Goal: Task Accomplishment & Management: Use online tool/utility

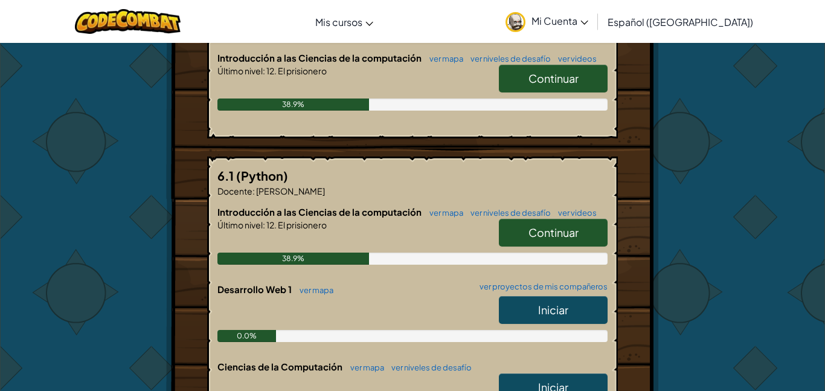
scroll to position [275, 0]
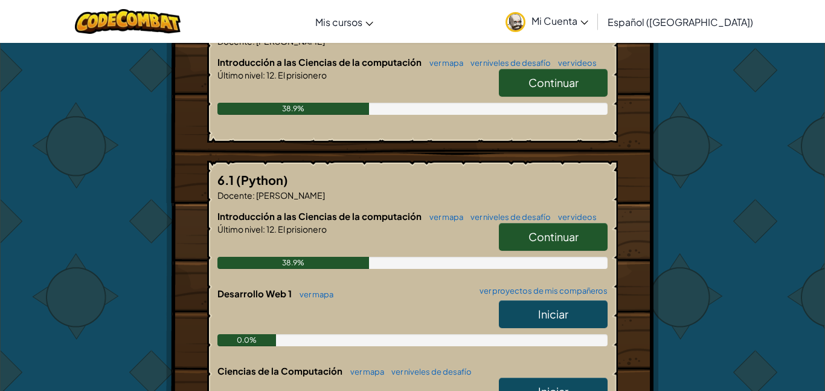
click at [526, 19] on img at bounding box center [516, 22] width 20 height 20
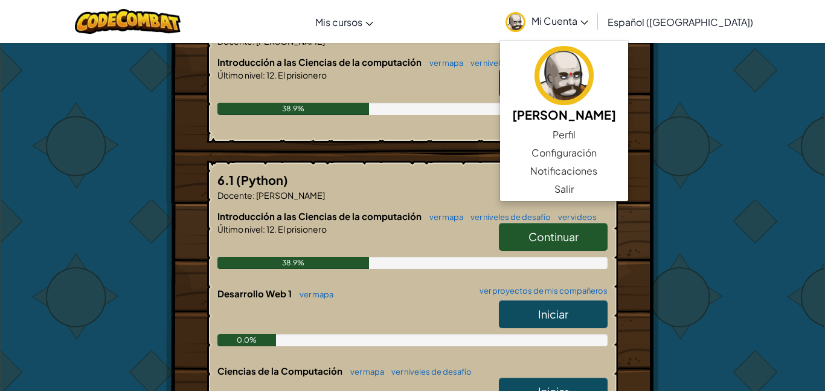
click at [582, 18] on span "Mi Cuenta" at bounding box center [560, 20] width 57 height 13
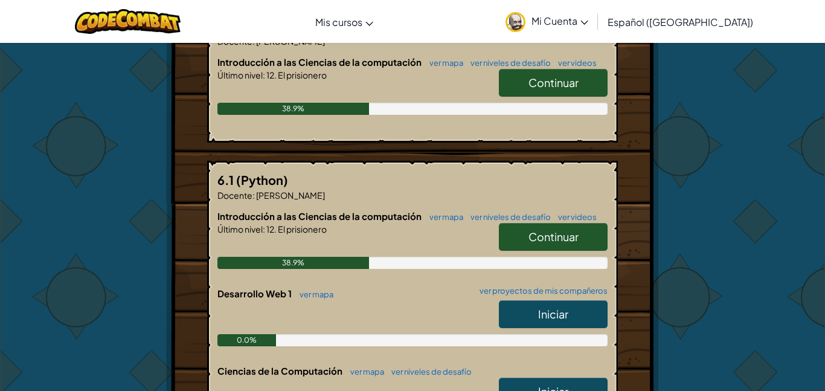
click at [526, 22] on img at bounding box center [516, 22] width 20 height 20
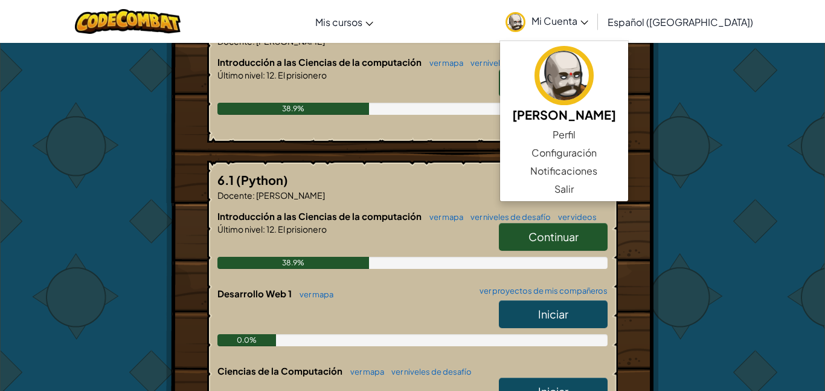
scroll to position [0, 0]
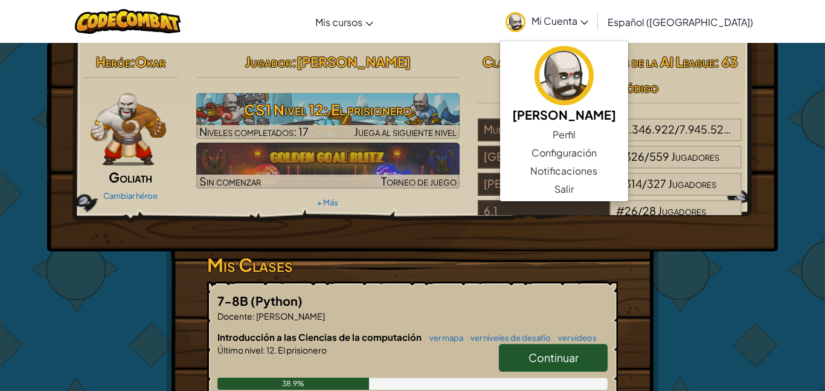
click at [129, 106] on img at bounding box center [129, 129] width 76 height 72
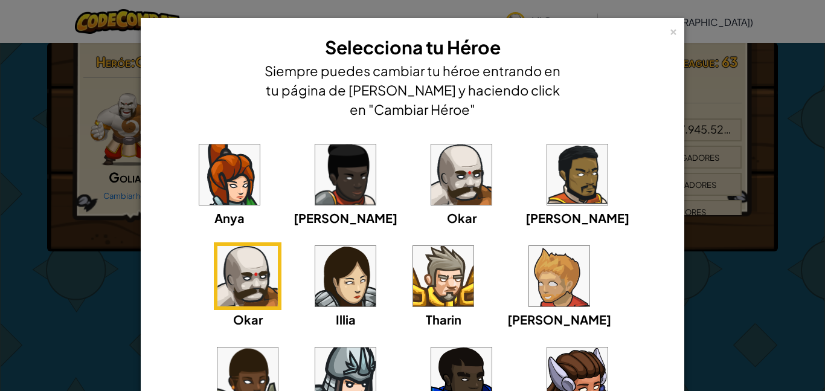
click at [529, 282] on img at bounding box center [559, 276] width 60 height 60
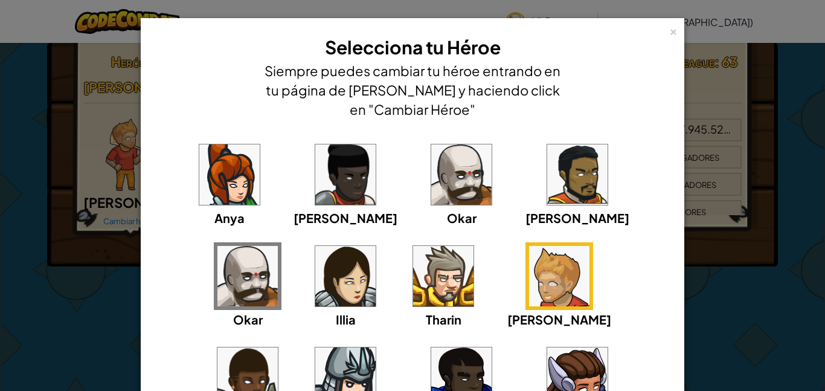
click at [376, 347] on img at bounding box center [345, 377] width 60 height 60
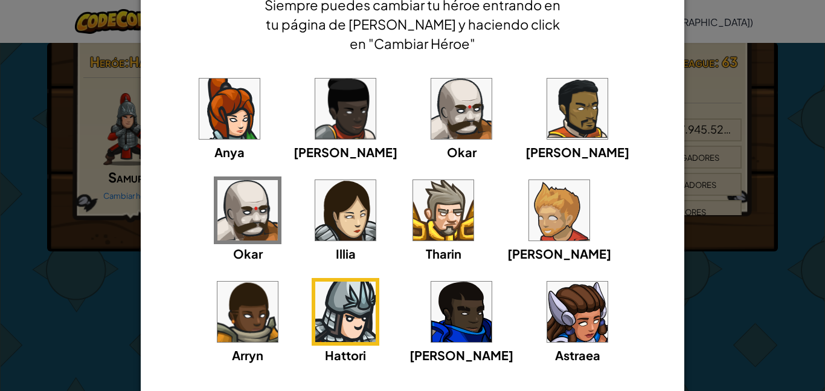
scroll to position [66, 0]
click at [431, 108] on img at bounding box center [461, 109] width 60 height 60
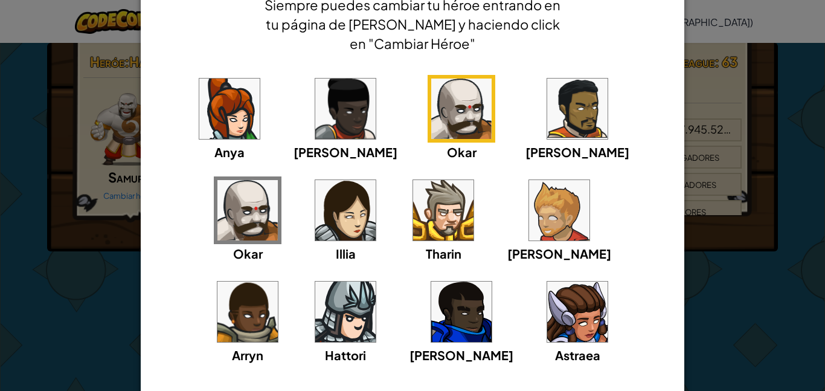
click at [278, 180] on img at bounding box center [247, 210] width 60 height 60
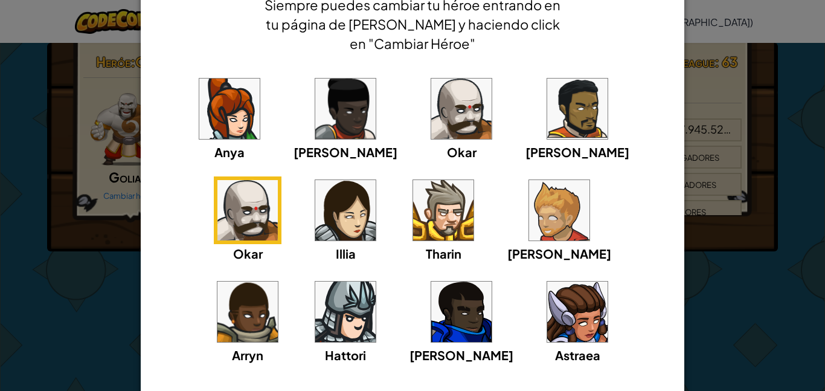
click at [278, 180] on img at bounding box center [247, 210] width 60 height 60
click at [431, 104] on img at bounding box center [461, 109] width 60 height 60
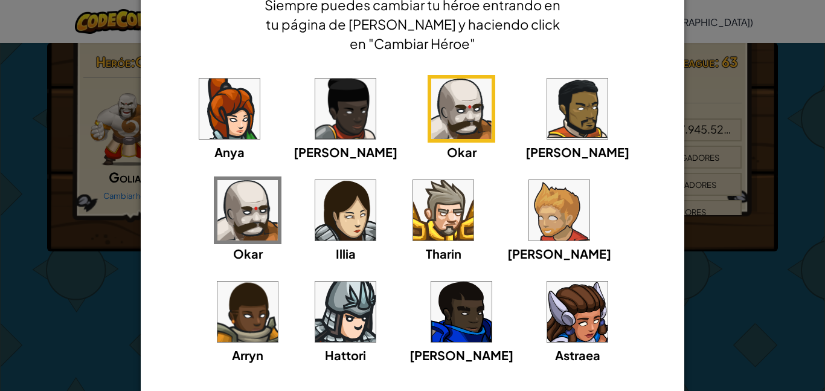
click at [431, 104] on img at bounding box center [461, 109] width 60 height 60
click at [704, 292] on div "× Selecciona tu Héroe Siempre puedes cambiar tu héroe entrando en tu página de …" at bounding box center [412, 195] width 825 height 391
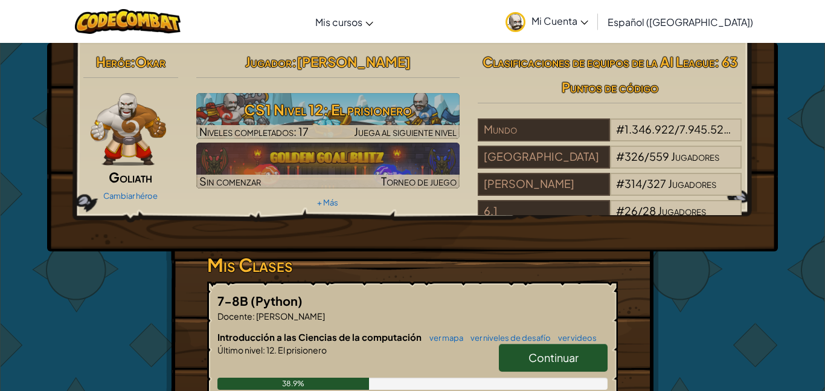
scroll to position [5, 0]
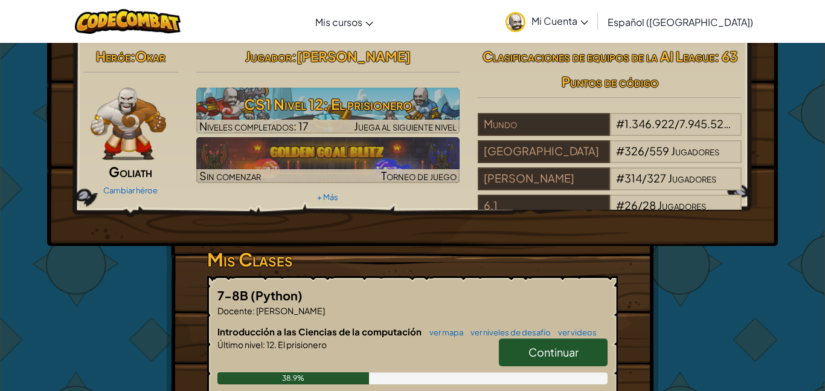
click at [133, 184] on div "Cambiar héroe" at bounding box center [130, 189] width 95 height 19
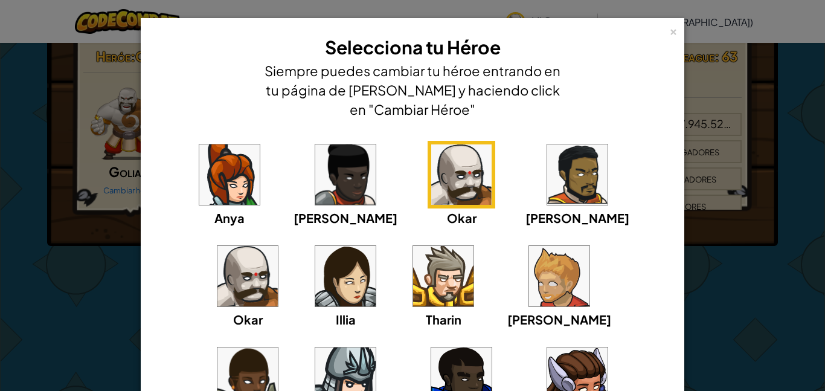
click at [376, 347] on img at bounding box center [345, 377] width 60 height 60
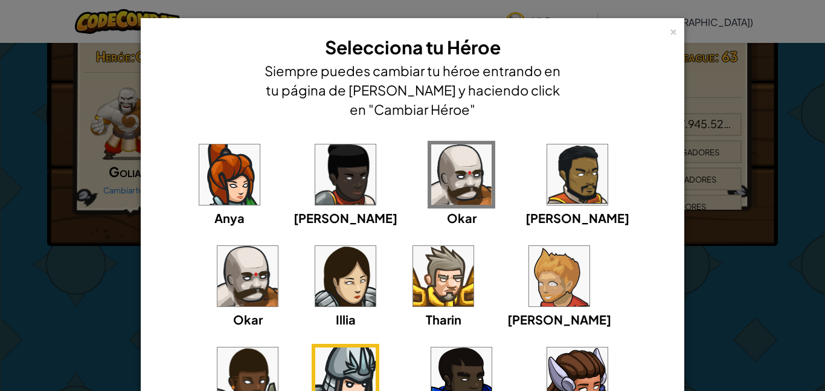
click at [741, 289] on div "× Selecciona tu Héroe Siempre puedes cambiar tu héroe entrando en tu página de …" at bounding box center [412, 195] width 825 height 391
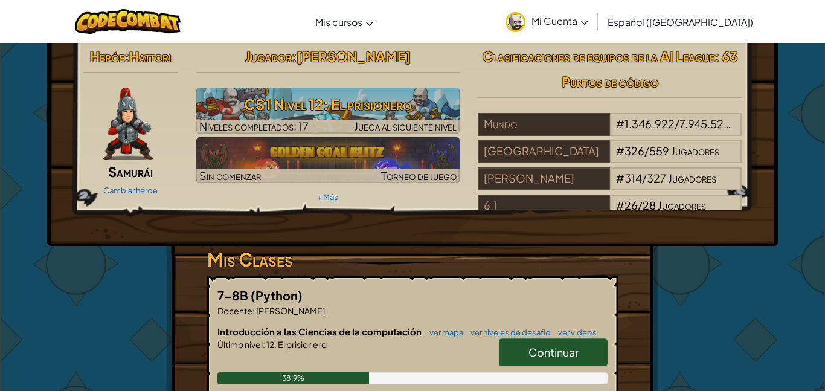
click at [120, 141] on img at bounding box center [128, 124] width 50 height 72
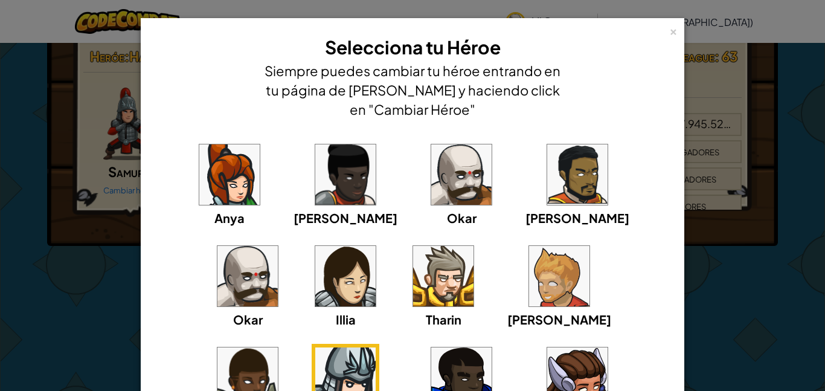
click at [278, 246] on img at bounding box center [247, 276] width 60 height 60
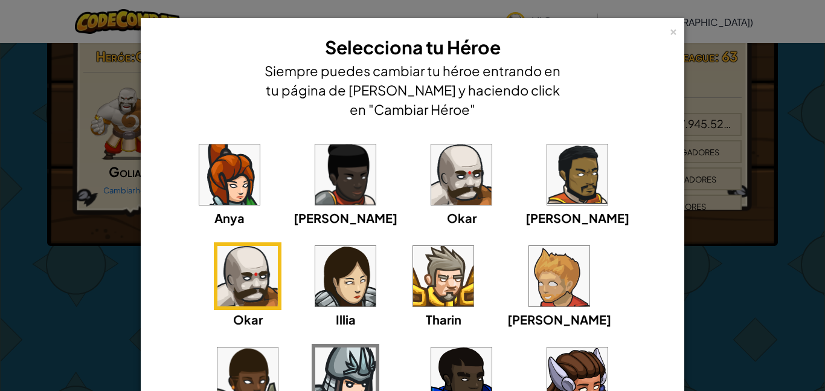
click at [734, 268] on div "× Selecciona tu Héroe Siempre puedes cambiar tu héroe entrando en tu página de …" at bounding box center [412, 195] width 825 height 391
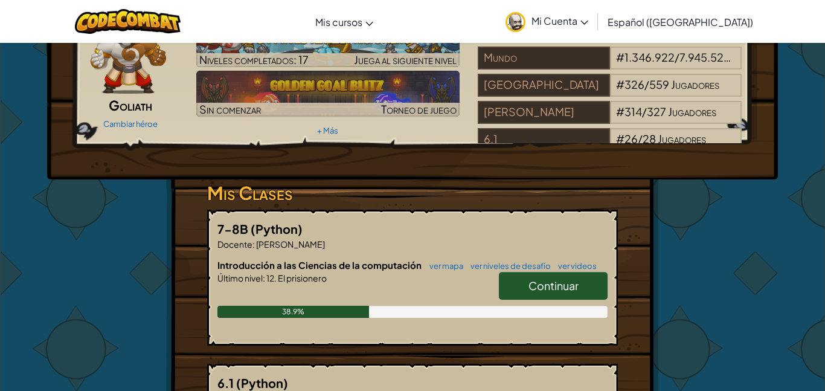
scroll to position [0, 0]
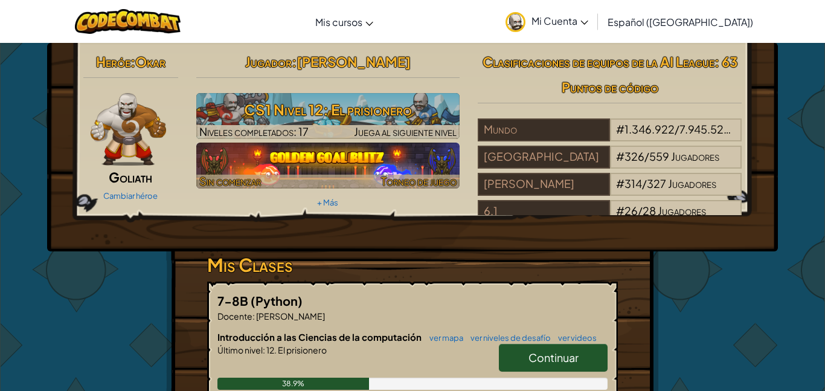
click at [284, 159] on img at bounding box center [328, 166] width 264 height 46
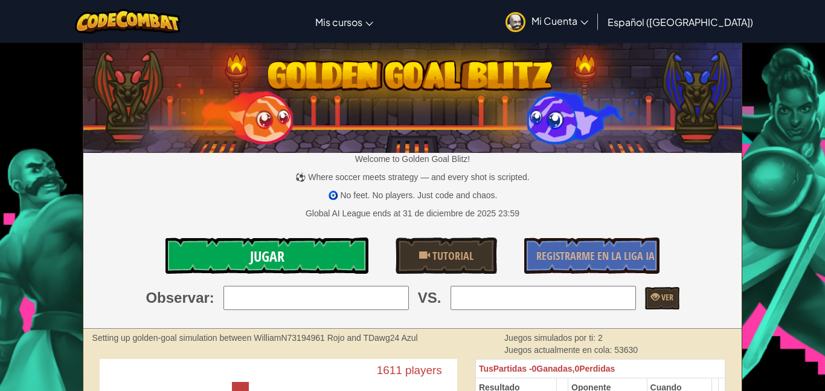
click at [308, 246] on link "Jugar" at bounding box center [267, 255] width 203 height 36
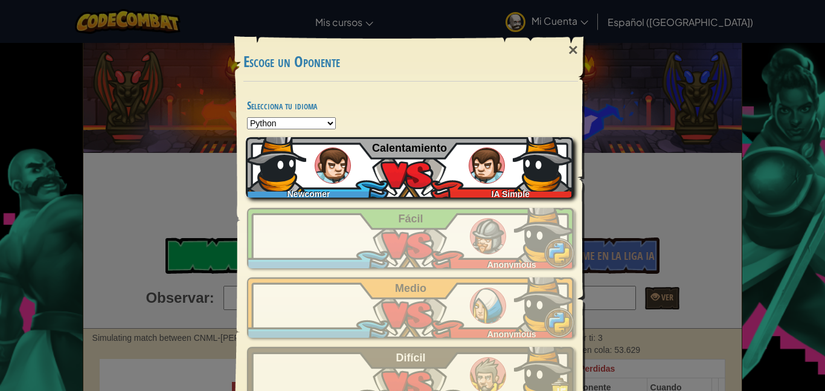
click at [380, 176] on div "Newcomer IA Simple Calentamiento" at bounding box center [409, 167] width 327 height 60
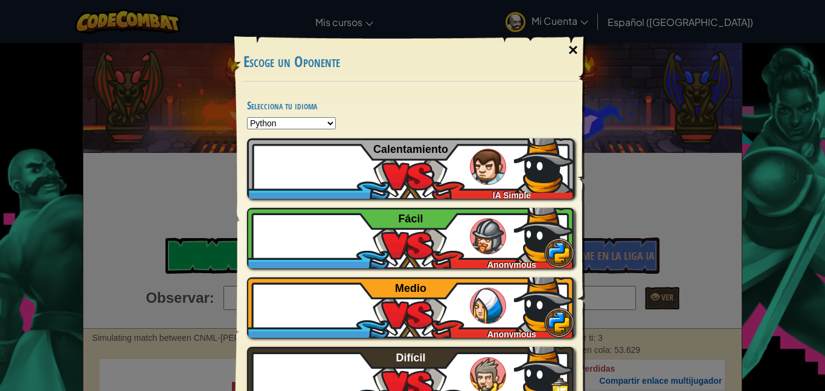
click at [576, 50] on div "×" at bounding box center [573, 50] width 28 height 35
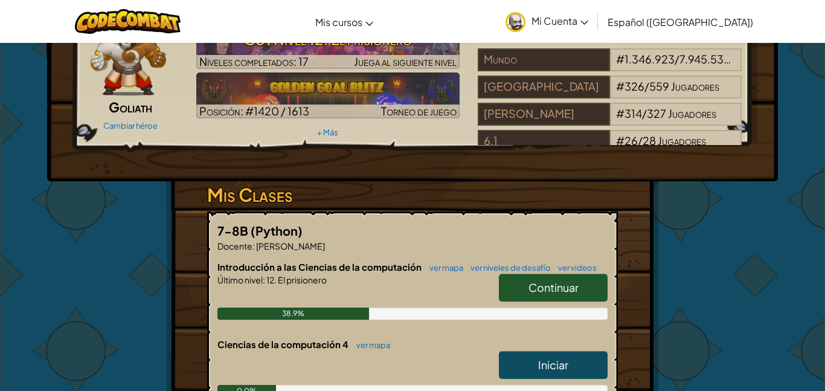
scroll to position [80, 0]
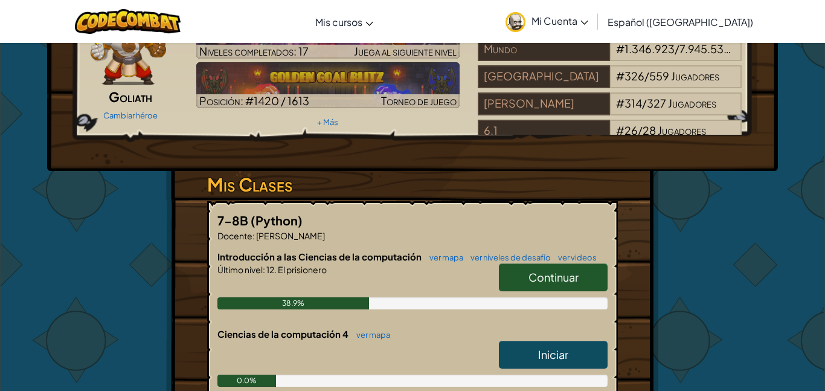
click at [570, 271] on span "Continuar" at bounding box center [554, 277] width 50 height 14
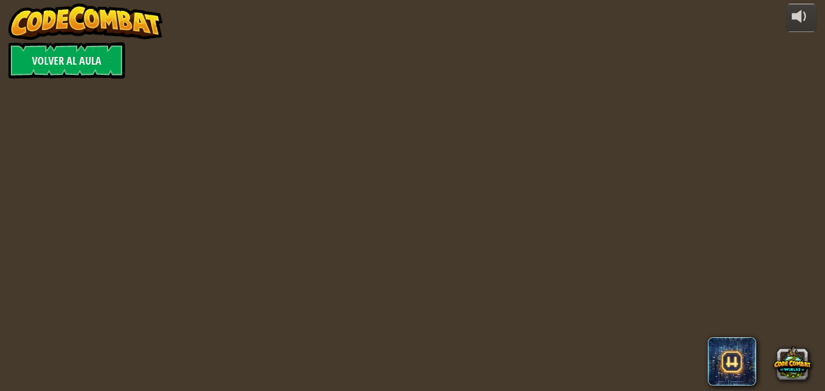
select select "es-419"
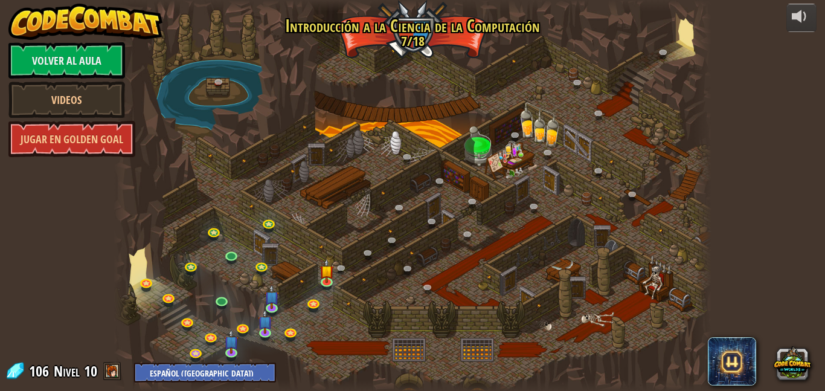
select select "es-419"
click at [329, 284] on link at bounding box center [329, 281] width 24 height 24
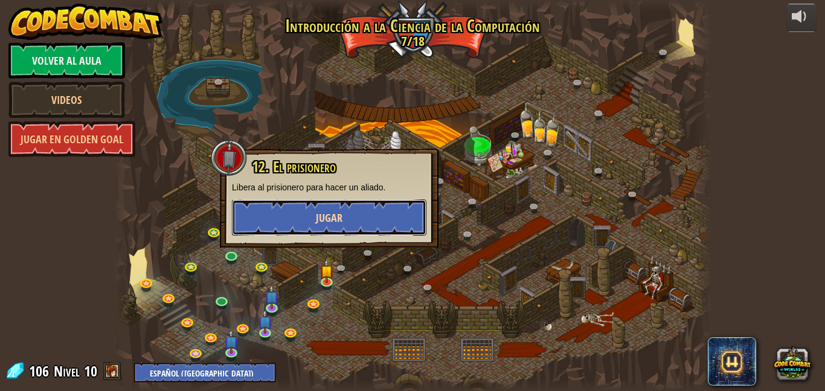
click at [315, 219] on button "Jugar" at bounding box center [329, 217] width 195 height 36
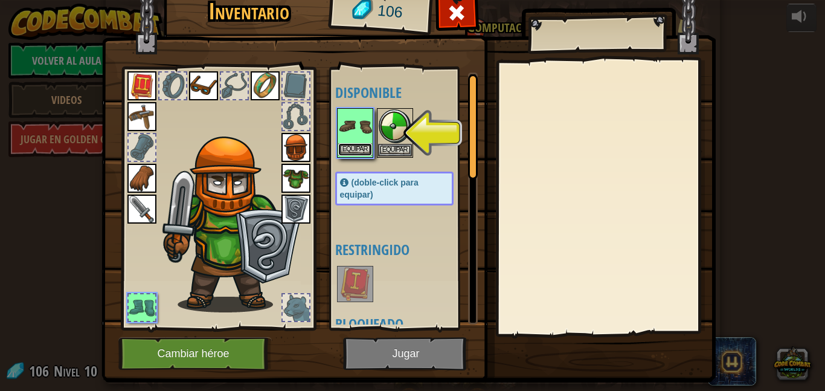
click at [362, 149] on button "Equipar" at bounding box center [355, 149] width 34 height 13
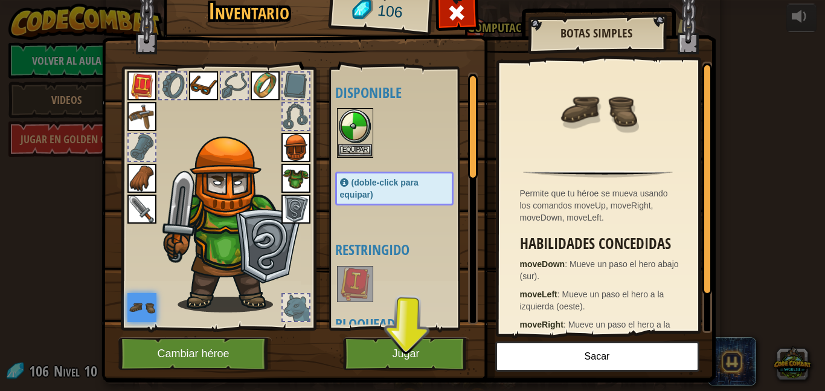
click at [402, 221] on div "Disponible [GEOGRAPHIC_DATA] [GEOGRAPHIC_DATA] [GEOGRAPHIC_DATA] [GEOGRAPHIC_DA…" at bounding box center [406, 198] width 143 height 252
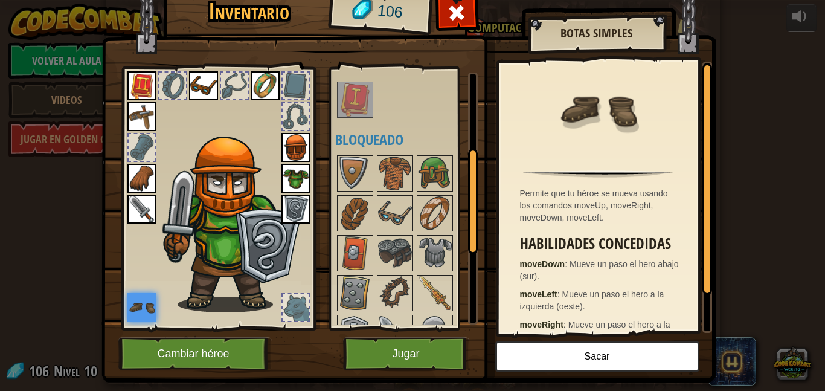
scroll to position [184, 0]
click at [386, 172] on img at bounding box center [395, 174] width 34 height 34
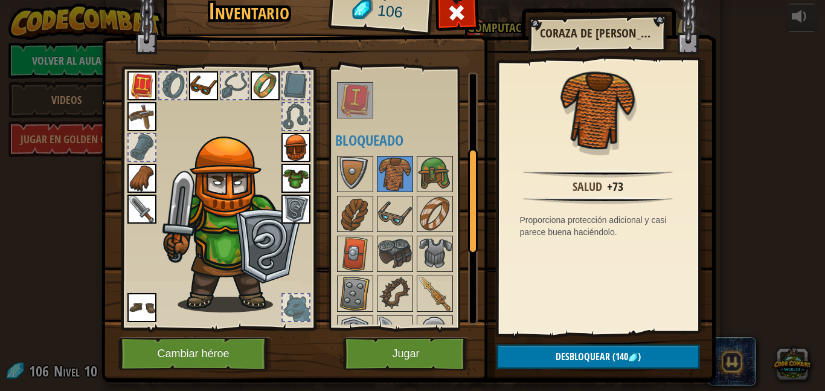
click at [793, 312] on div "Inventario 106 Disponible [GEOGRAPHIC_DATA] [GEOGRAPHIC_DATA] [GEOGRAPHIC_DATA]…" at bounding box center [412, 195] width 825 height 391
click at [443, 253] on img at bounding box center [435, 254] width 34 height 34
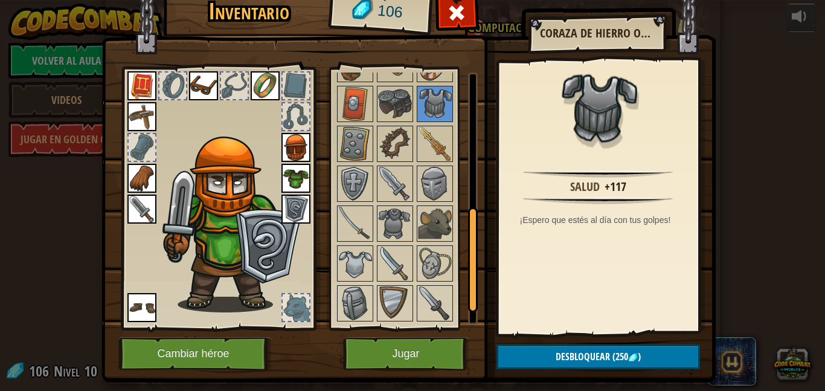
scroll to position [333, 0]
click at [430, 233] on img at bounding box center [435, 224] width 34 height 34
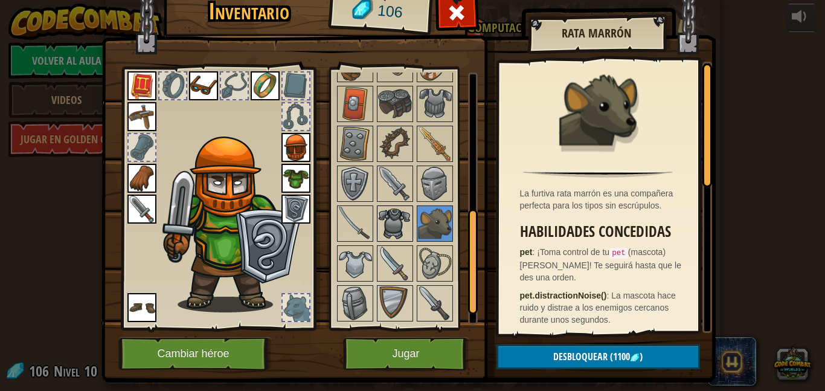
scroll to position [372, 0]
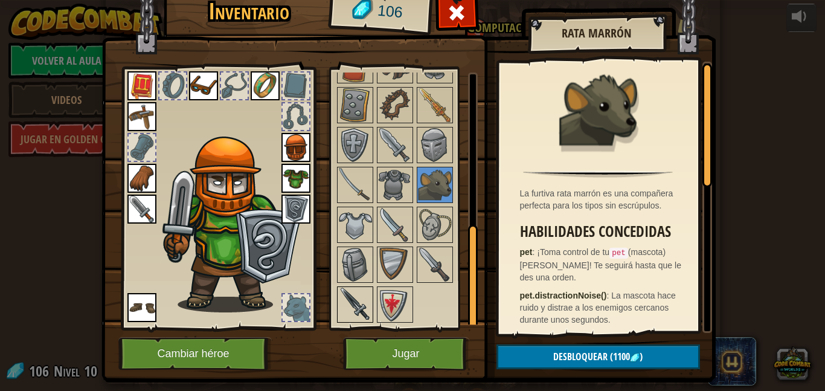
click at [352, 298] on img at bounding box center [355, 305] width 34 height 34
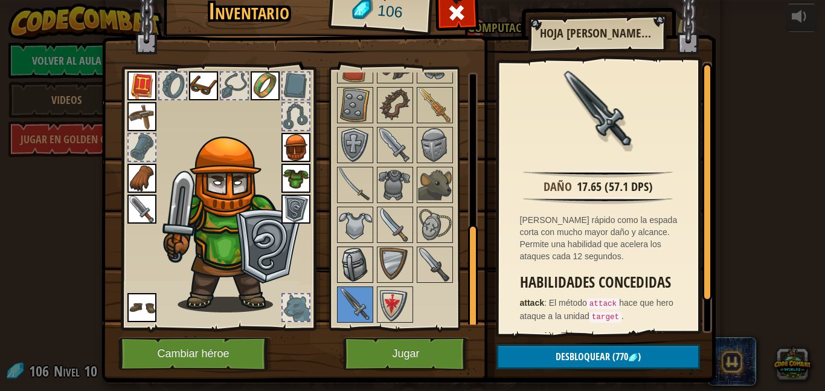
click at [356, 259] on img at bounding box center [355, 265] width 34 height 34
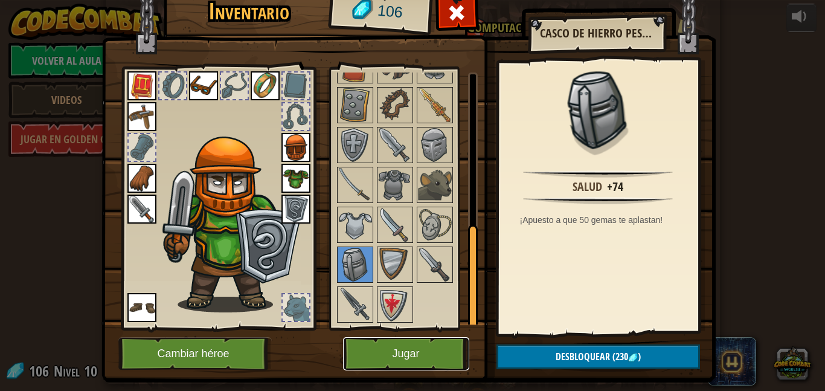
click at [402, 353] on button "Jugar" at bounding box center [406, 353] width 126 height 33
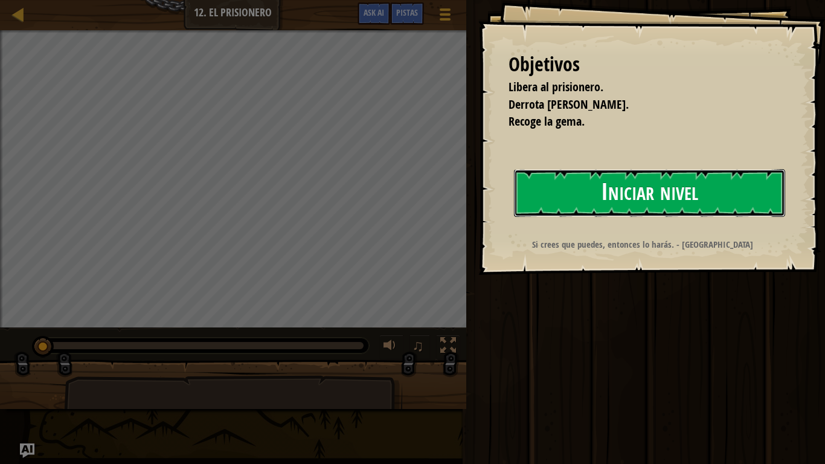
click at [629, 207] on button "Iniciar nivel" at bounding box center [649, 193] width 271 height 48
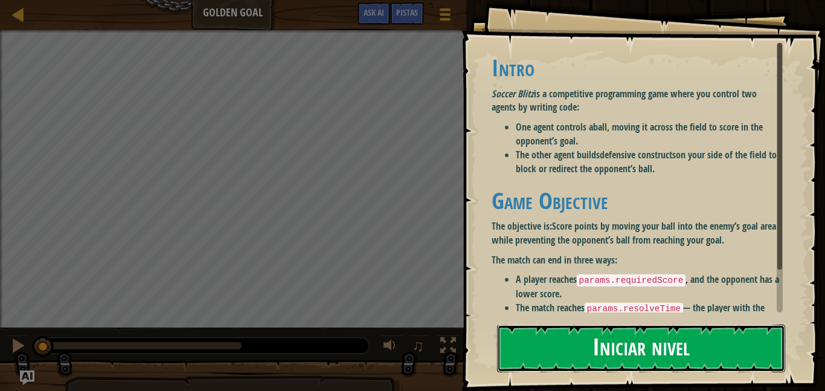
click at [510, 340] on button "Iniciar nivel" at bounding box center [641, 348] width 288 height 48
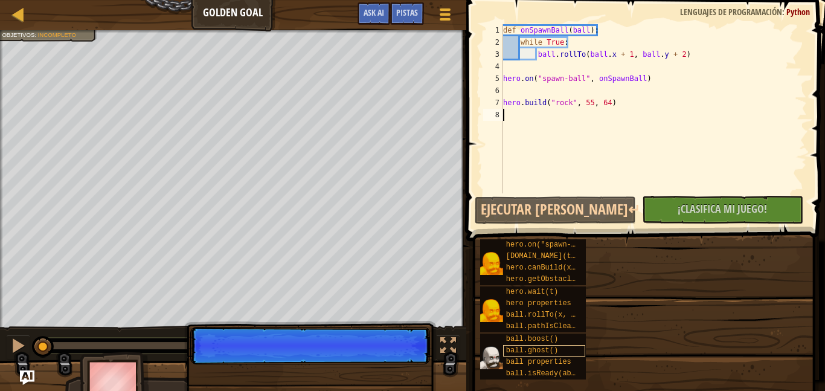
click at [538, 345] on div "ball.ghost()" at bounding box center [544, 350] width 83 height 11
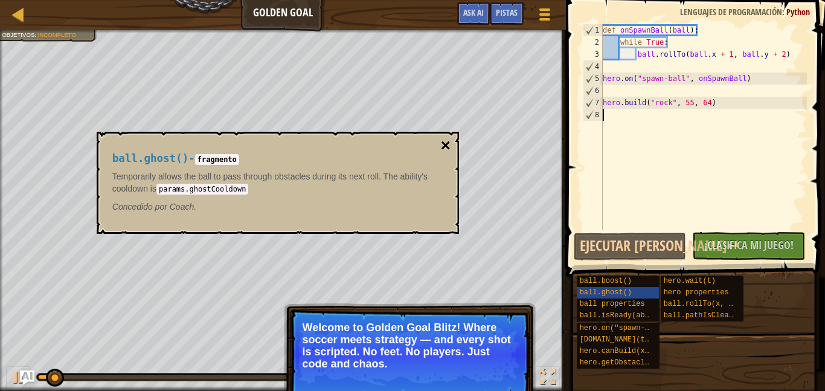
click at [445, 143] on button "×" at bounding box center [445, 145] width 10 height 17
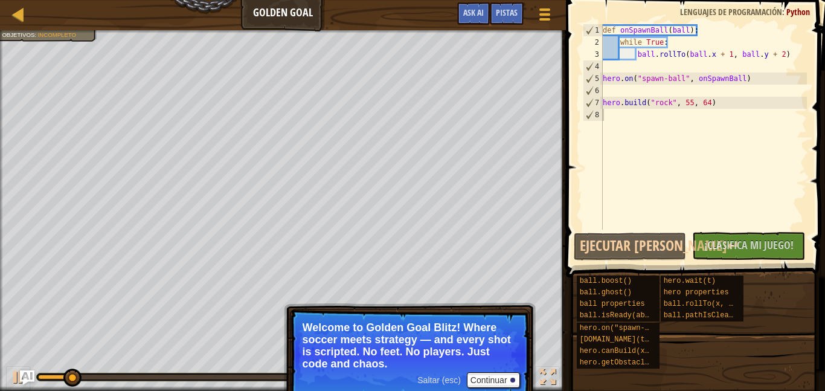
click at [643, 140] on div "def onSpawnBall ( ball ) : while True : ball . rollTo ( ball . x + 1 , ball . y…" at bounding box center [704, 139] width 207 height 230
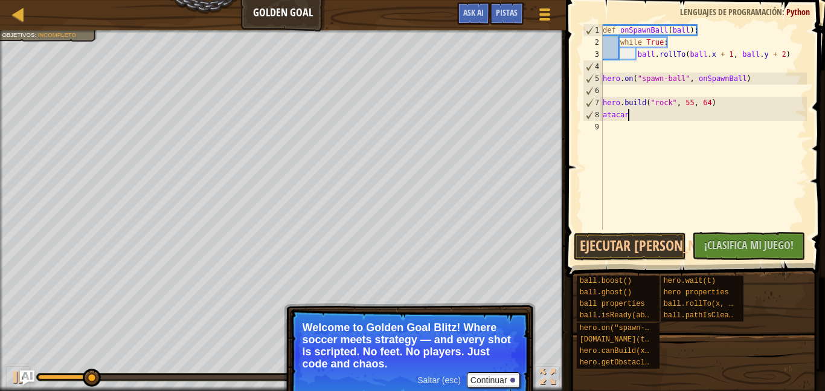
scroll to position [5, 3]
type textarea "atacar"
click at [762, 244] on span "¡Clasifica Mi Juego!" at bounding box center [748, 244] width 89 height 15
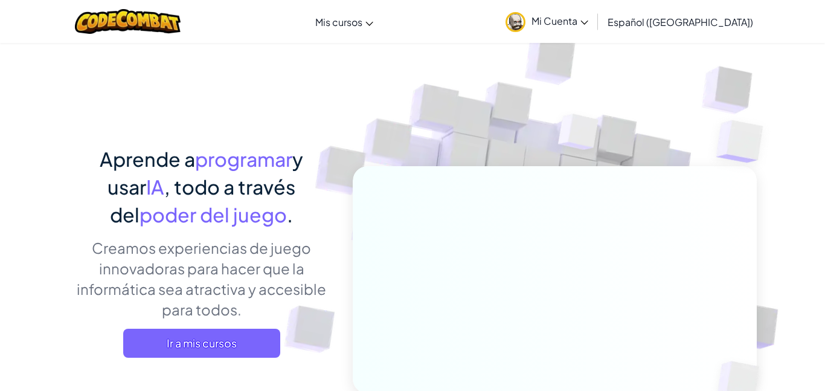
click at [556, 26] on link "Mi Cuenta" at bounding box center [547, 21] width 95 height 38
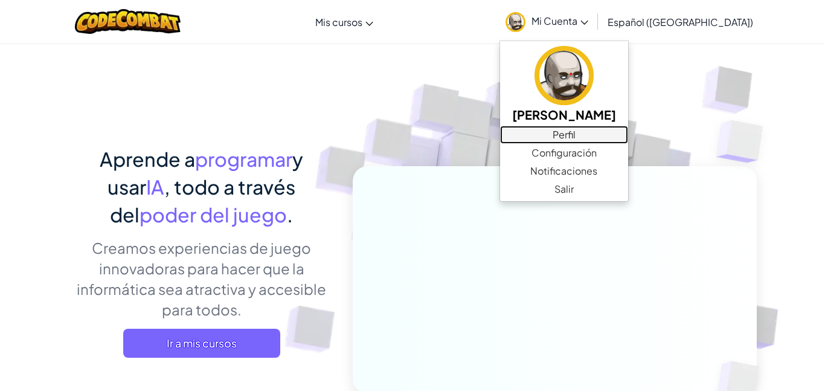
click at [628, 137] on link "Perfil" at bounding box center [564, 135] width 128 height 18
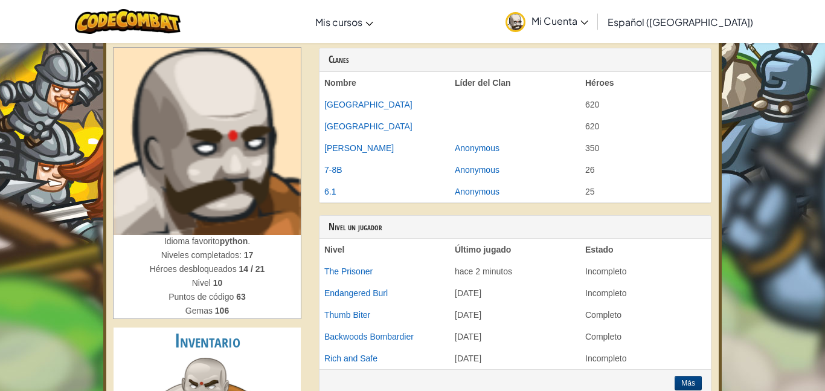
scroll to position [56, 0]
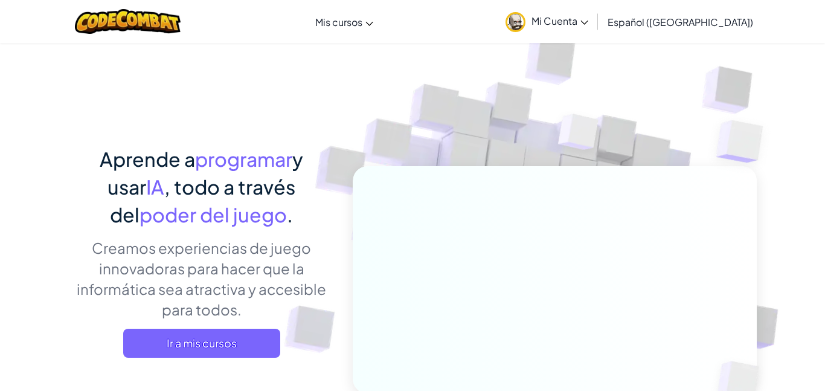
click at [582, 31] on link "Mi Cuenta" at bounding box center [547, 21] width 95 height 38
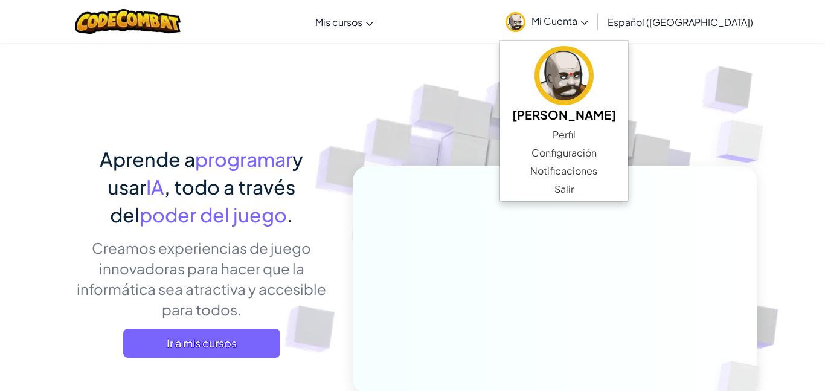
click at [429, 164] on img at bounding box center [546, 266] width 671 height 671
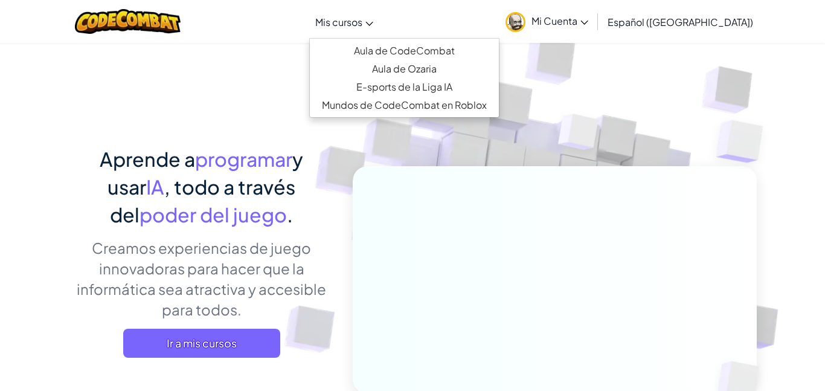
click at [361, 25] on span "Mis cursos" at bounding box center [338, 22] width 47 height 13
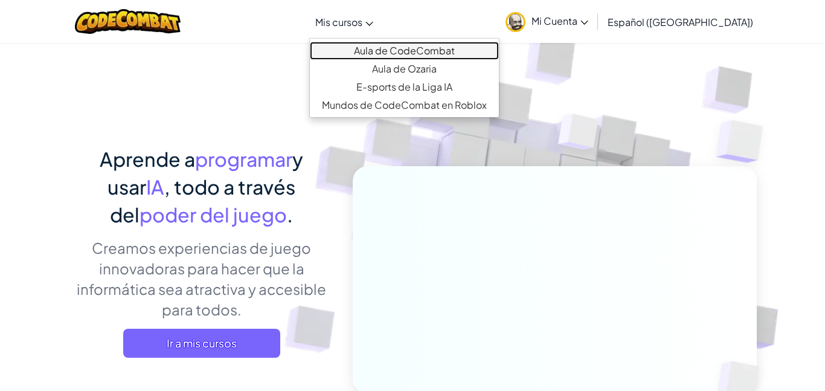
click at [385, 48] on link "Aula de CodeCombat" at bounding box center [404, 51] width 189 height 18
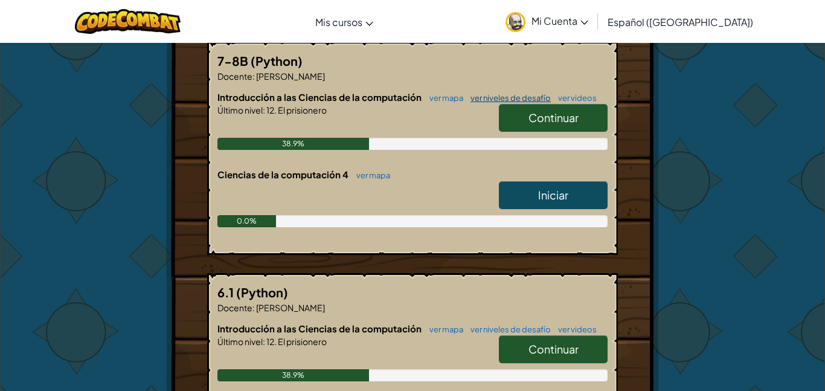
scroll to position [243, 0]
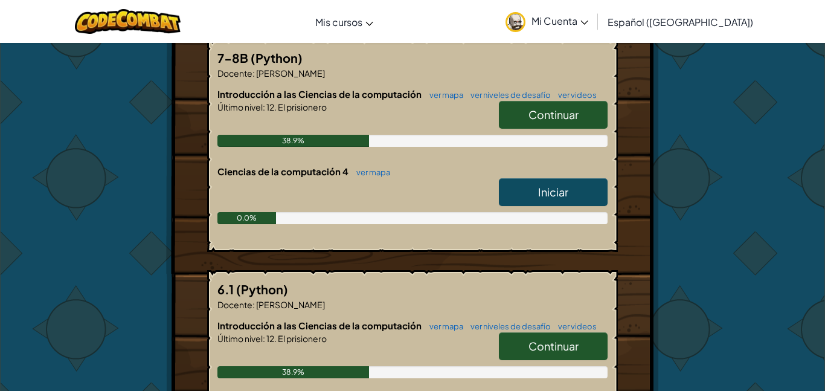
click at [532, 198] on link "Iniciar" at bounding box center [553, 192] width 109 height 28
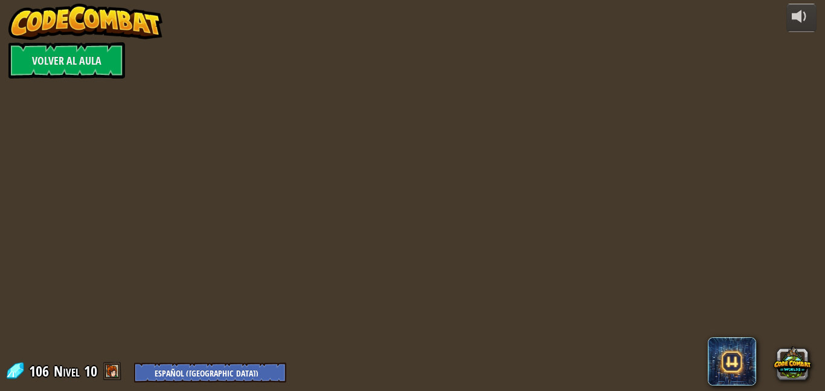
select select "es-419"
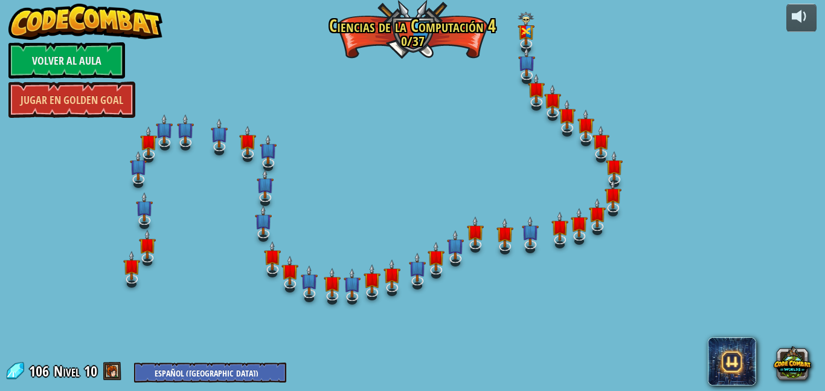
select select "es-419"
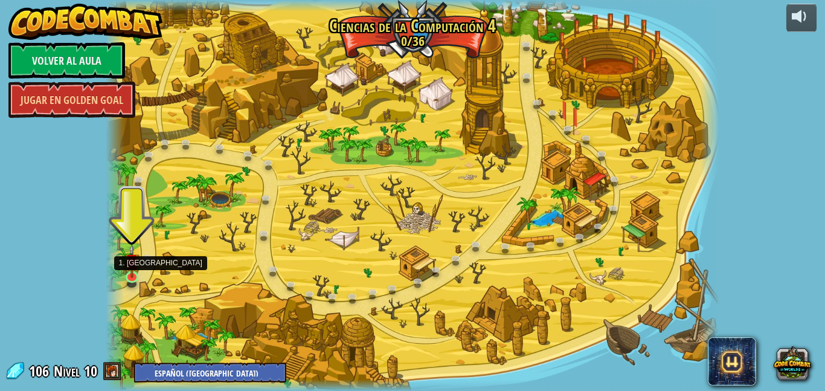
click at [135, 274] on img at bounding box center [131, 261] width 14 height 34
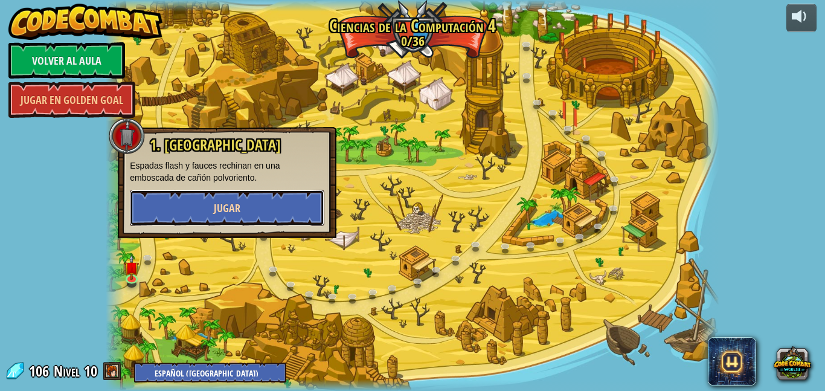
click at [179, 214] on button "Jugar" at bounding box center [227, 208] width 195 height 36
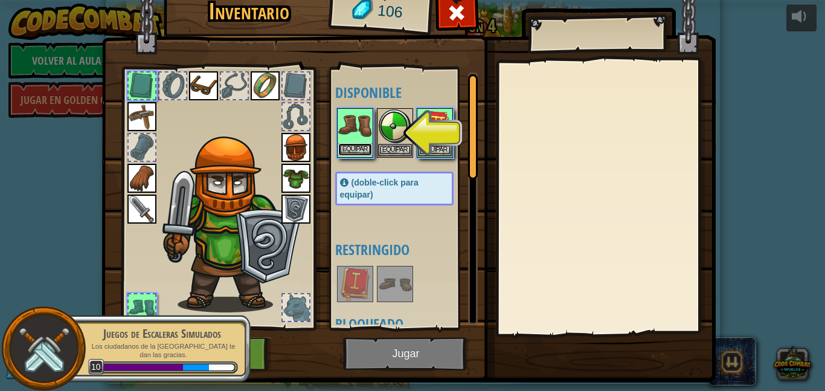
click at [356, 148] on button "Equipar" at bounding box center [355, 149] width 34 height 13
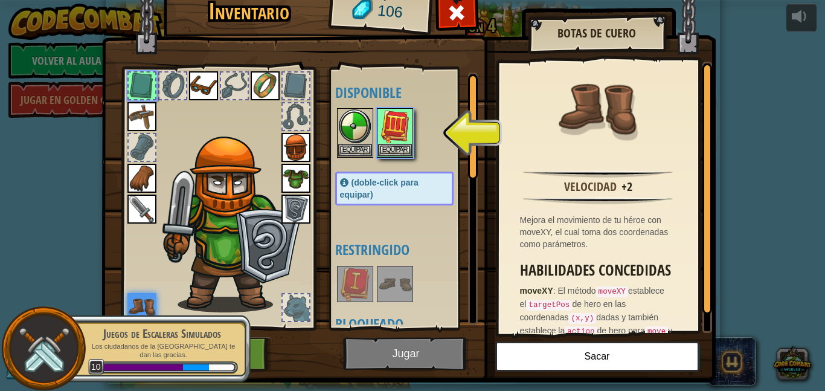
drag, startPoint x: 143, startPoint y: 302, endPoint x: 202, endPoint y: 289, distance: 60.7
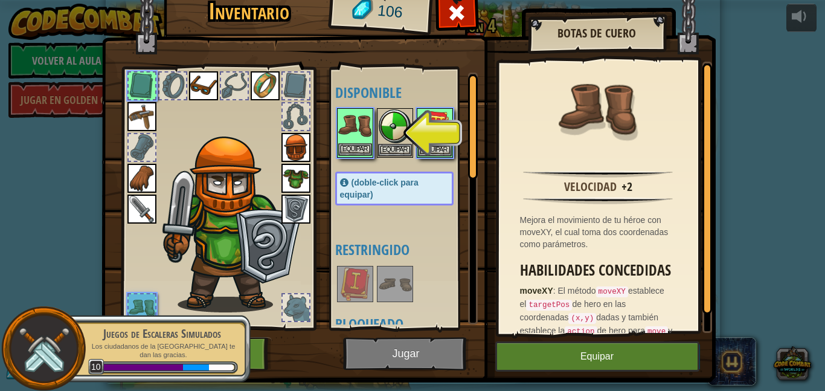
click at [365, 133] on img at bounding box center [355, 126] width 34 height 34
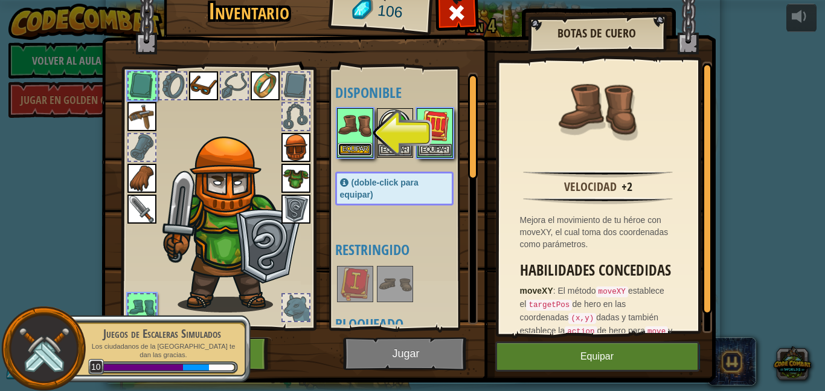
click at [354, 147] on button "Equipar" at bounding box center [355, 149] width 34 height 13
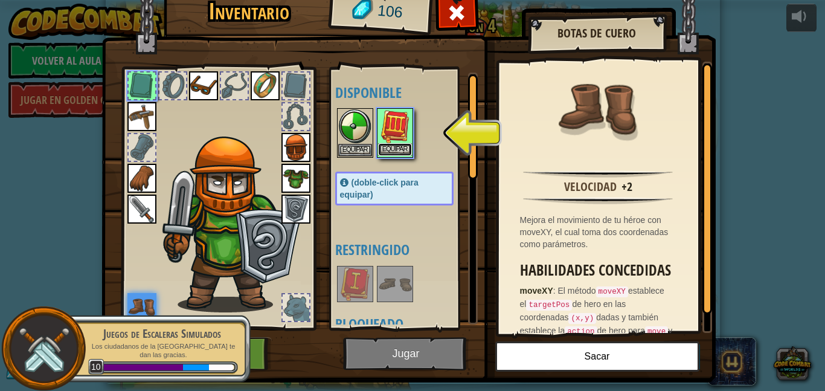
click at [403, 147] on button "Equipar" at bounding box center [395, 149] width 34 height 13
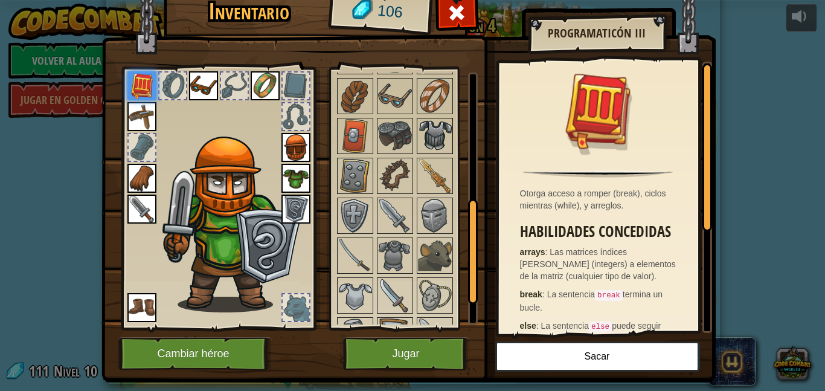
scroll to position [309, 0]
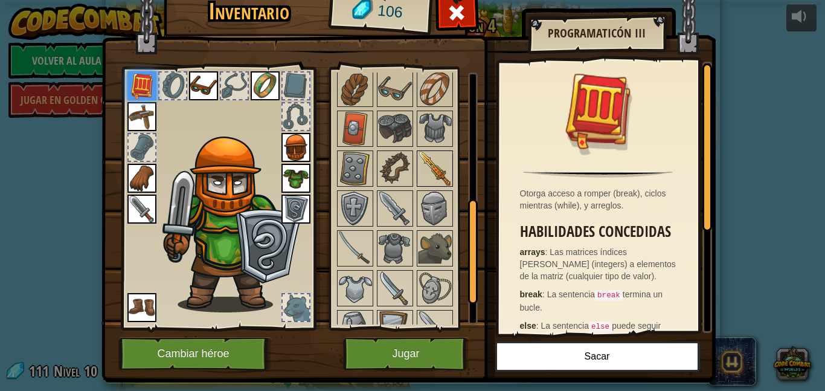
click at [429, 175] on img at bounding box center [435, 169] width 34 height 34
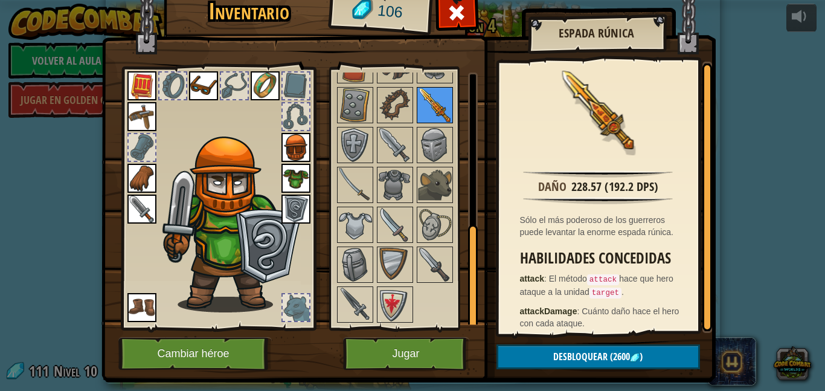
scroll to position [26, 0]
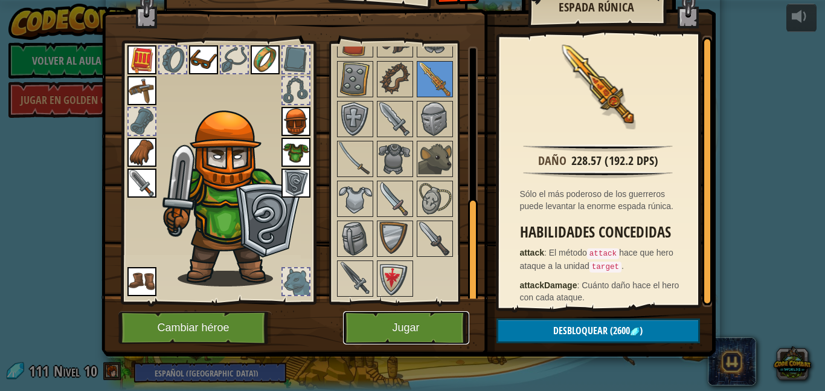
click at [431, 337] on button "Jugar" at bounding box center [406, 327] width 126 height 33
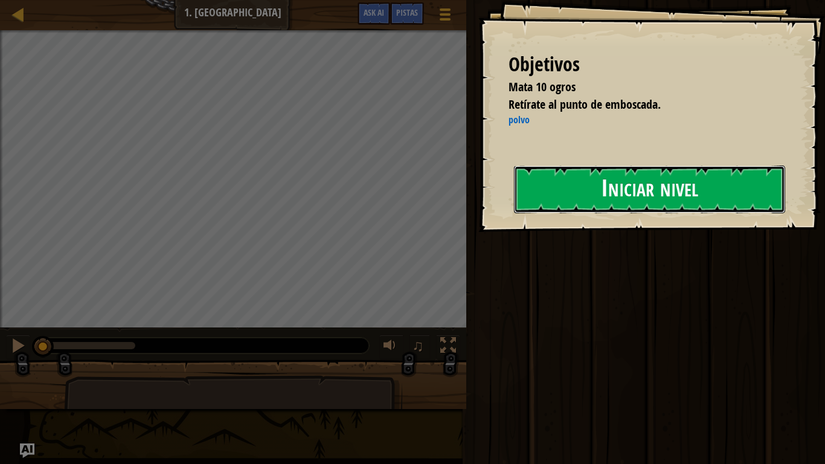
click at [665, 213] on button "Iniciar nivel" at bounding box center [649, 190] width 271 height 48
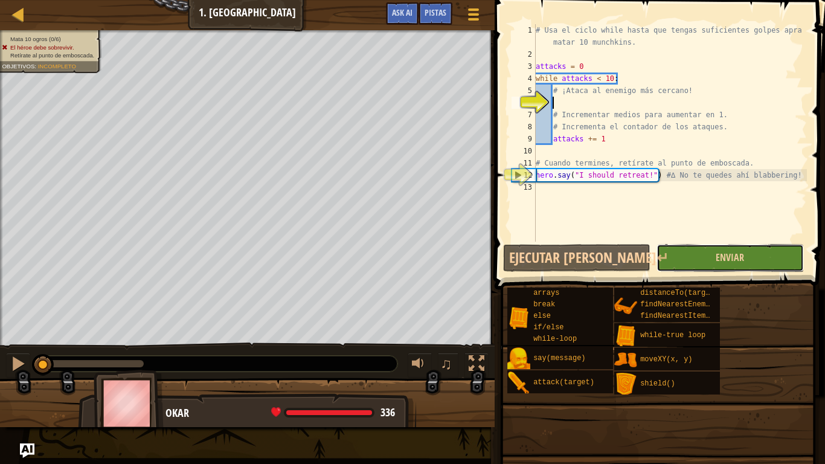
click at [707, 256] on button "Enviar" at bounding box center [730, 258] width 147 height 28
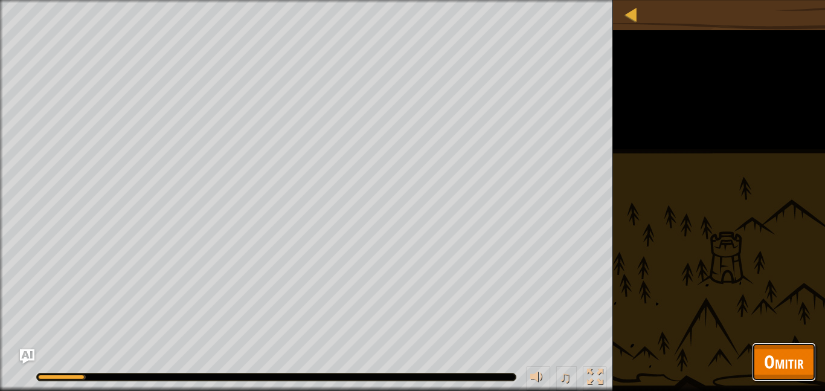
click at [802, 348] on button "Omitir" at bounding box center [784, 362] width 64 height 39
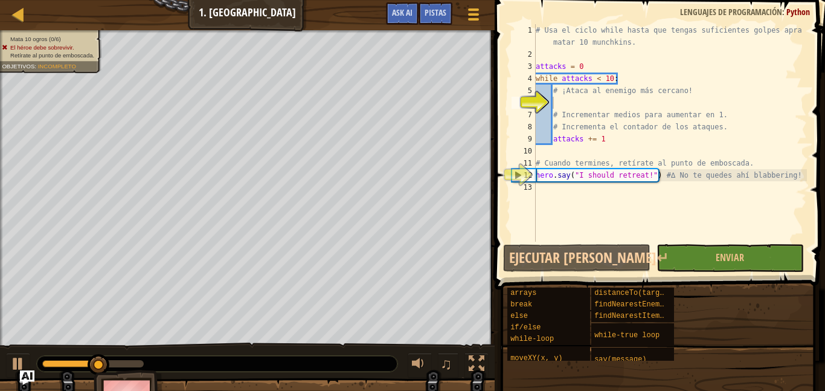
click at [46, 34] on div "Mata 10 ogros (0/6) El héroe debe sobrevivir. Retírate al punto de emboscada. O…" at bounding box center [43, 47] width 115 height 51
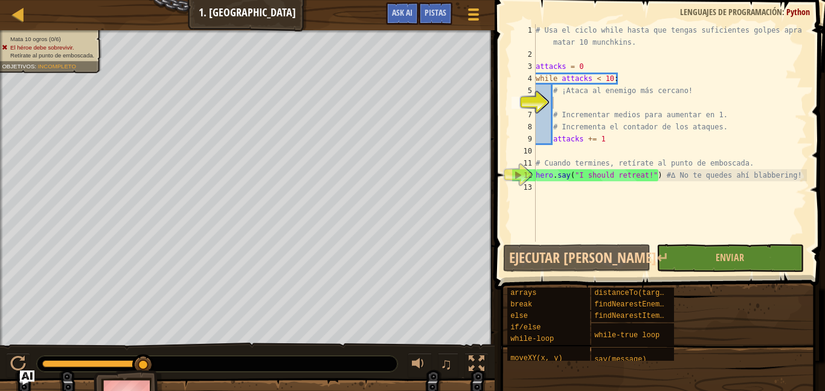
click at [54, 33] on div at bounding box center [247, 31] width 495 height 3
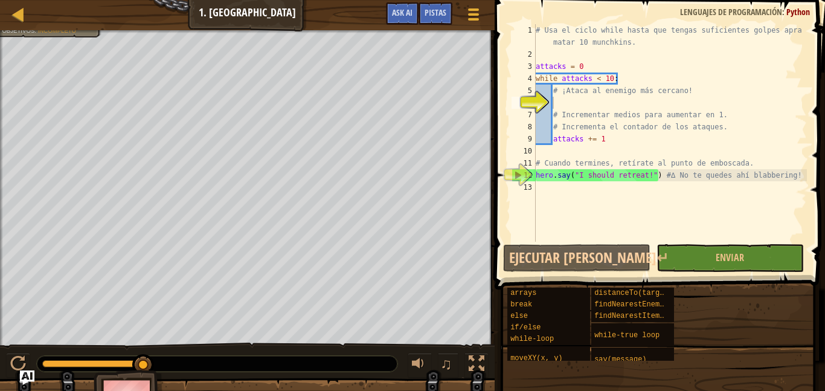
click at [54, 28] on div "Mapa Ciencias de la computación 4 1. Polvo Menú del Juego Listo Pistas Ask AI" at bounding box center [247, 15] width 495 height 30
